Goal: Navigation & Orientation: Find specific page/section

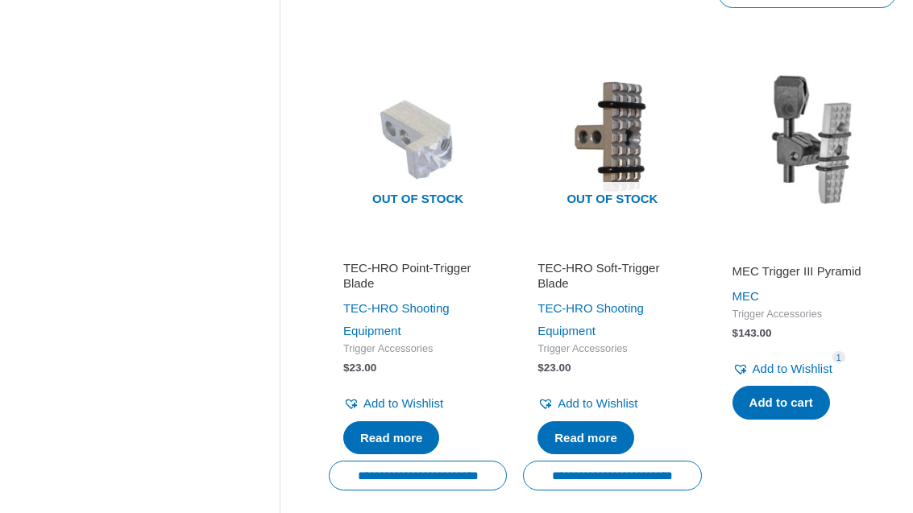
scroll to position [2052, 0]
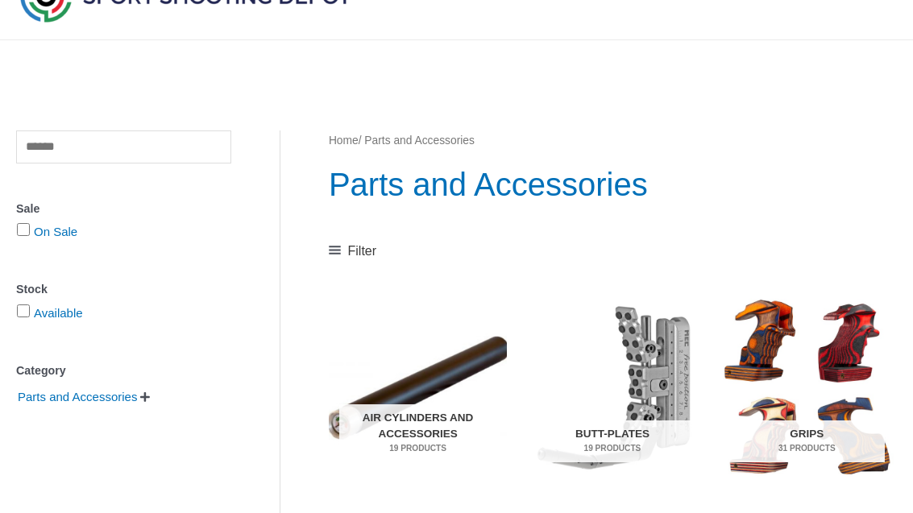
scroll to position [92, 0]
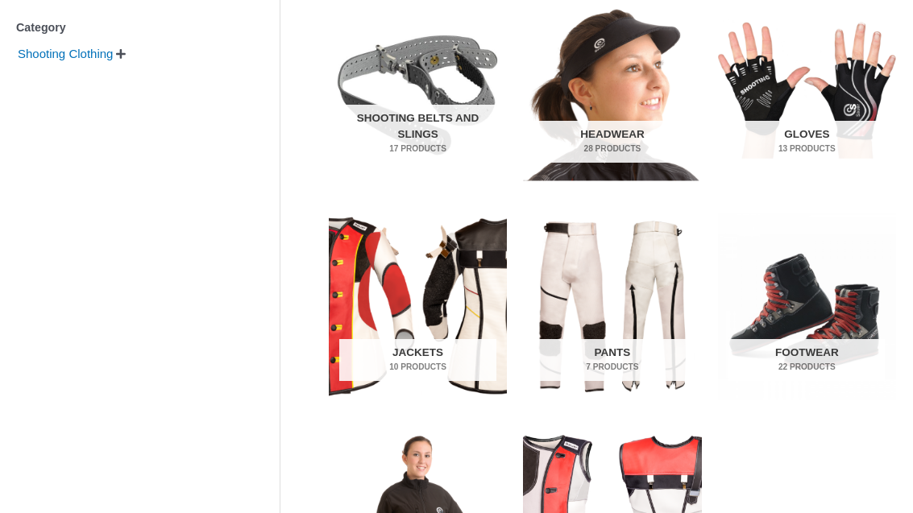
scroll to position [423, 0]
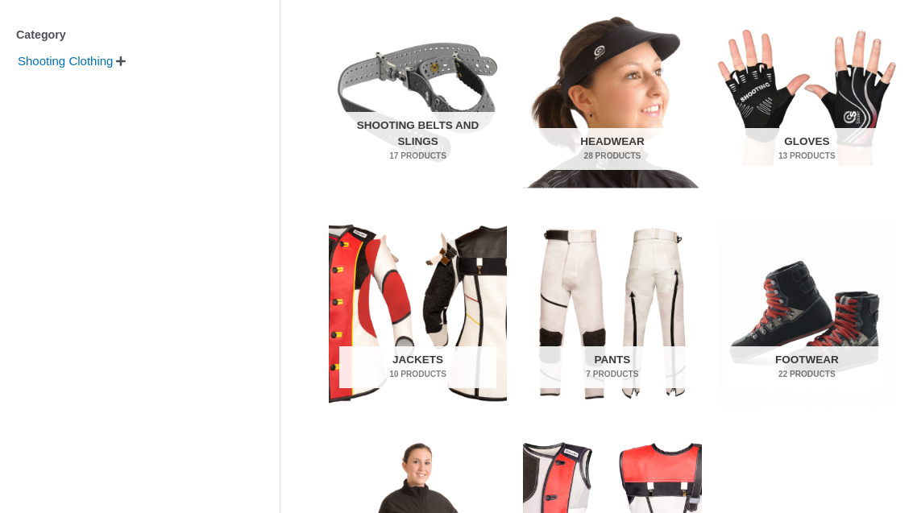
click at [403, 136] on h2 "Shooting Belts and Slings 17 Products" at bounding box center [417, 141] width 156 height 58
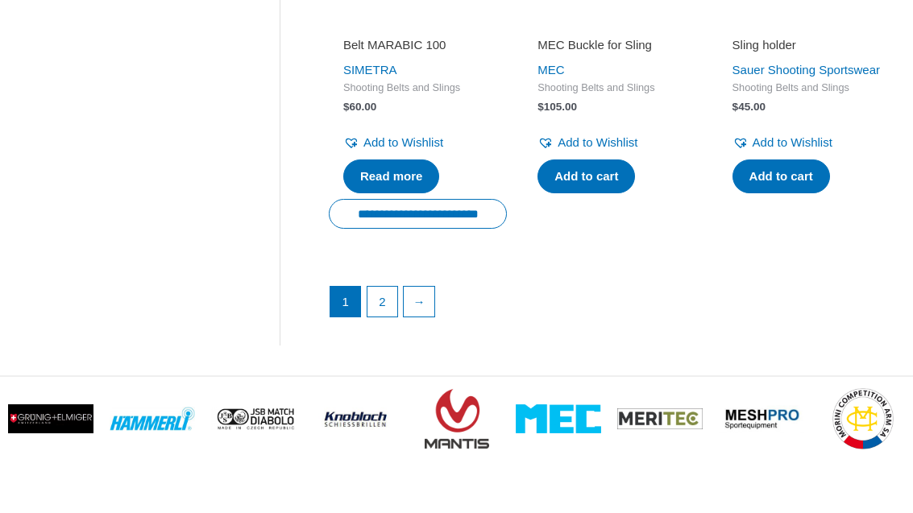
scroll to position [2277, 0]
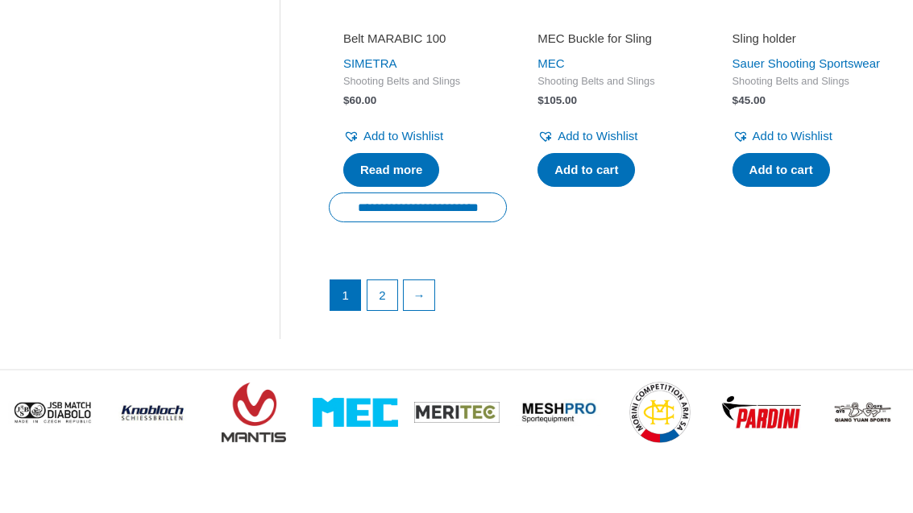
click at [384, 304] on link "2" at bounding box center [382, 295] width 31 height 31
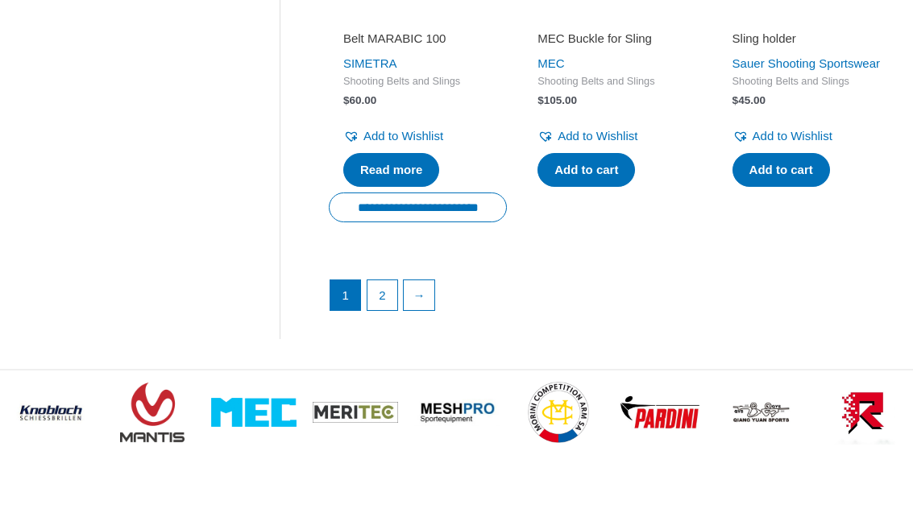
scroll to position [0, 0]
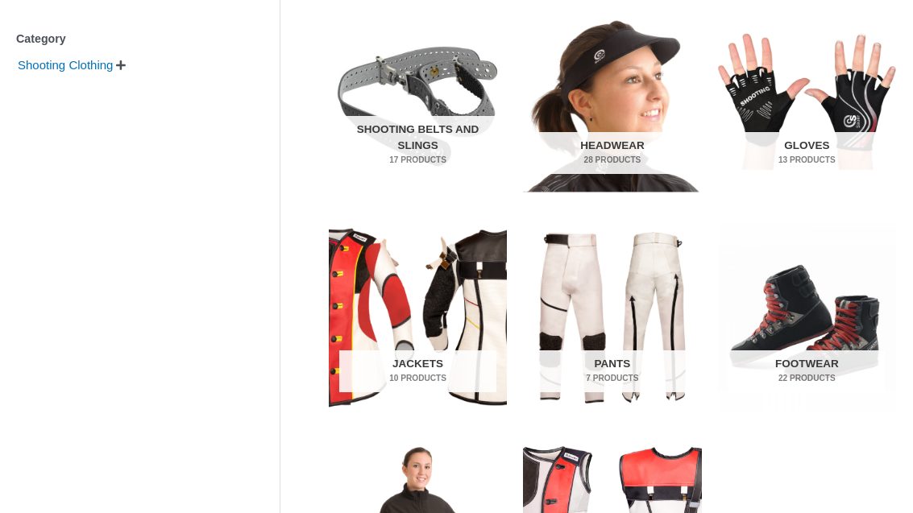
scroll to position [419, 0]
click at [365, 343] on img "Visit product category Jackets" at bounding box center [418, 318] width 178 height 188
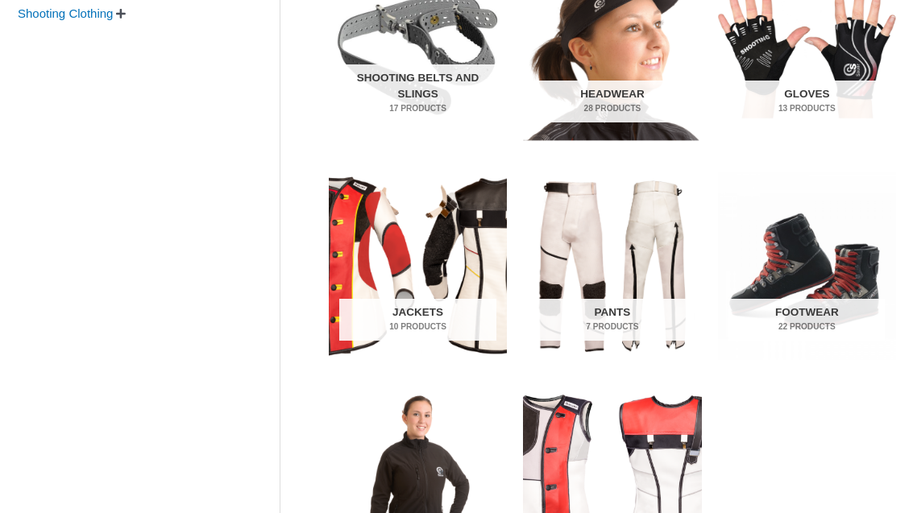
click at [607, 91] on h2 "Headwear 28 Products" at bounding box center [612, 102] width 156 height 42
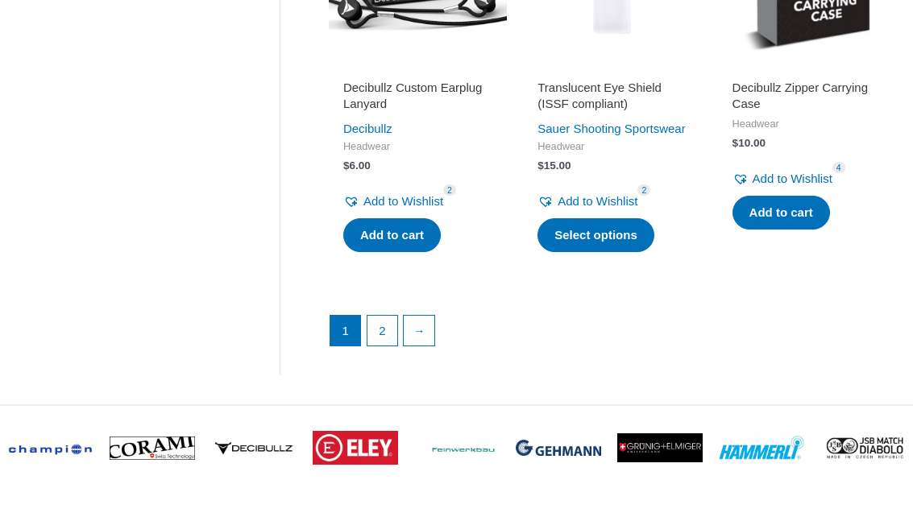
scroll to position [2457, 0]
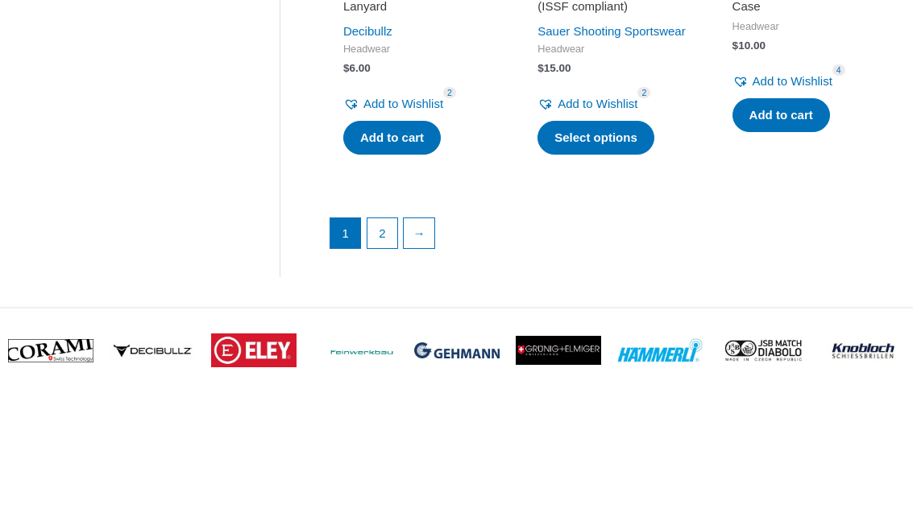
click at [381, 249] on link "2" at bounding box center [382, 233] width 31 height 31
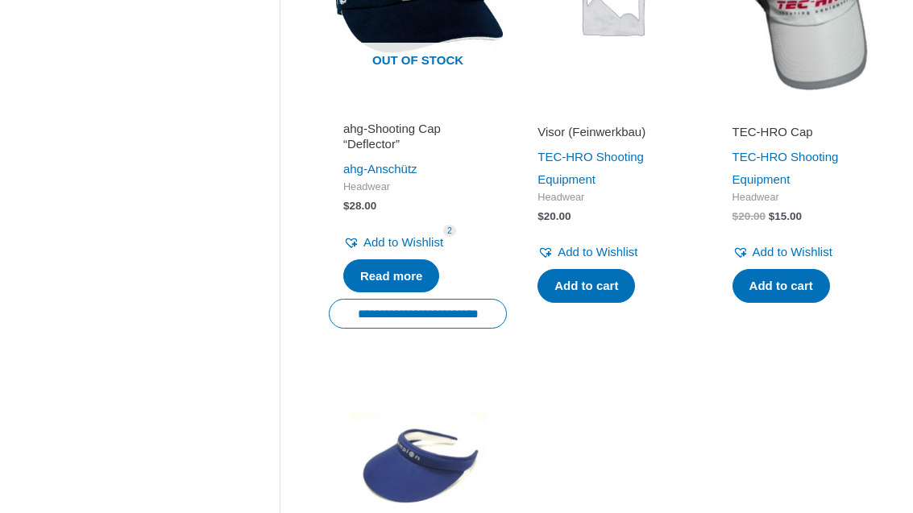
scroll to position [1803, 0]
